Goal: Consume media (video, audio)

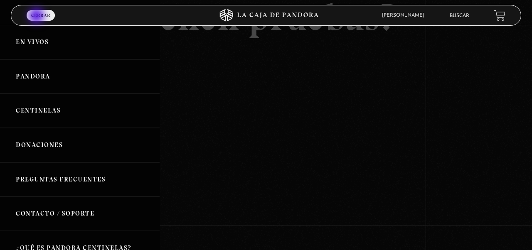
scroll to position [145, 0]
click at [37, 74] on link "Pandora" at bounding box center [80, 76] width 160 height 35
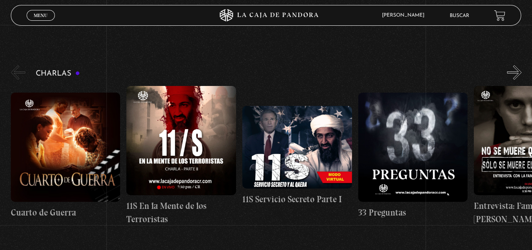
scroll to position [126, 0]
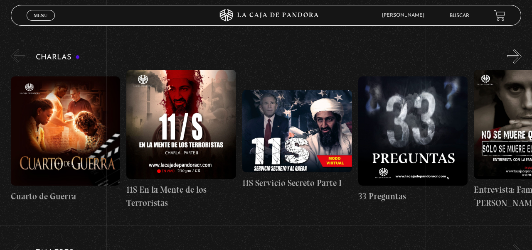
click at [516, 53] on button "»" at bounding box center [514, 56] width 15 height 15
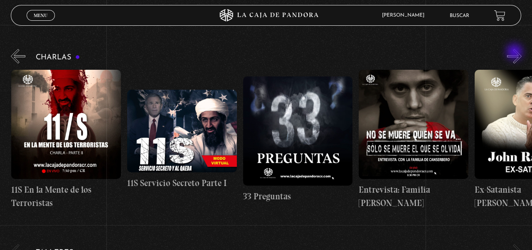
click at [516, 53] on button "»" at bounding box center [514, 56] width 15 height 15
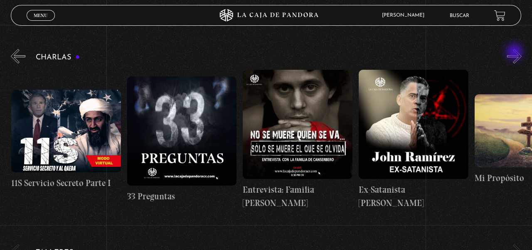
click at [516, 53] on button "»" at bounding box center [514, 56] width 15 height 15
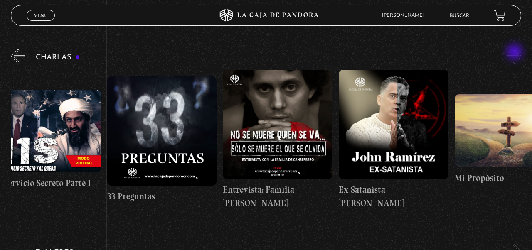
scroll to position [0, 289]
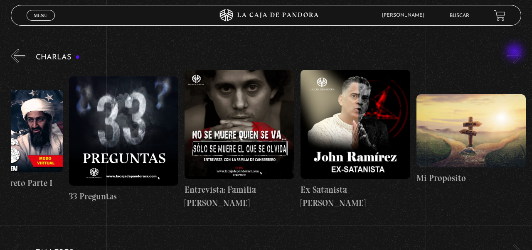
click at [367, 85] on figure at bounding box center [356, 125] width 110 height 110
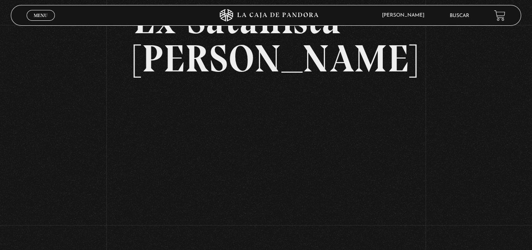
scroll to position [69, 0]
